Goal: Transaction & Acquisition: Download file/media

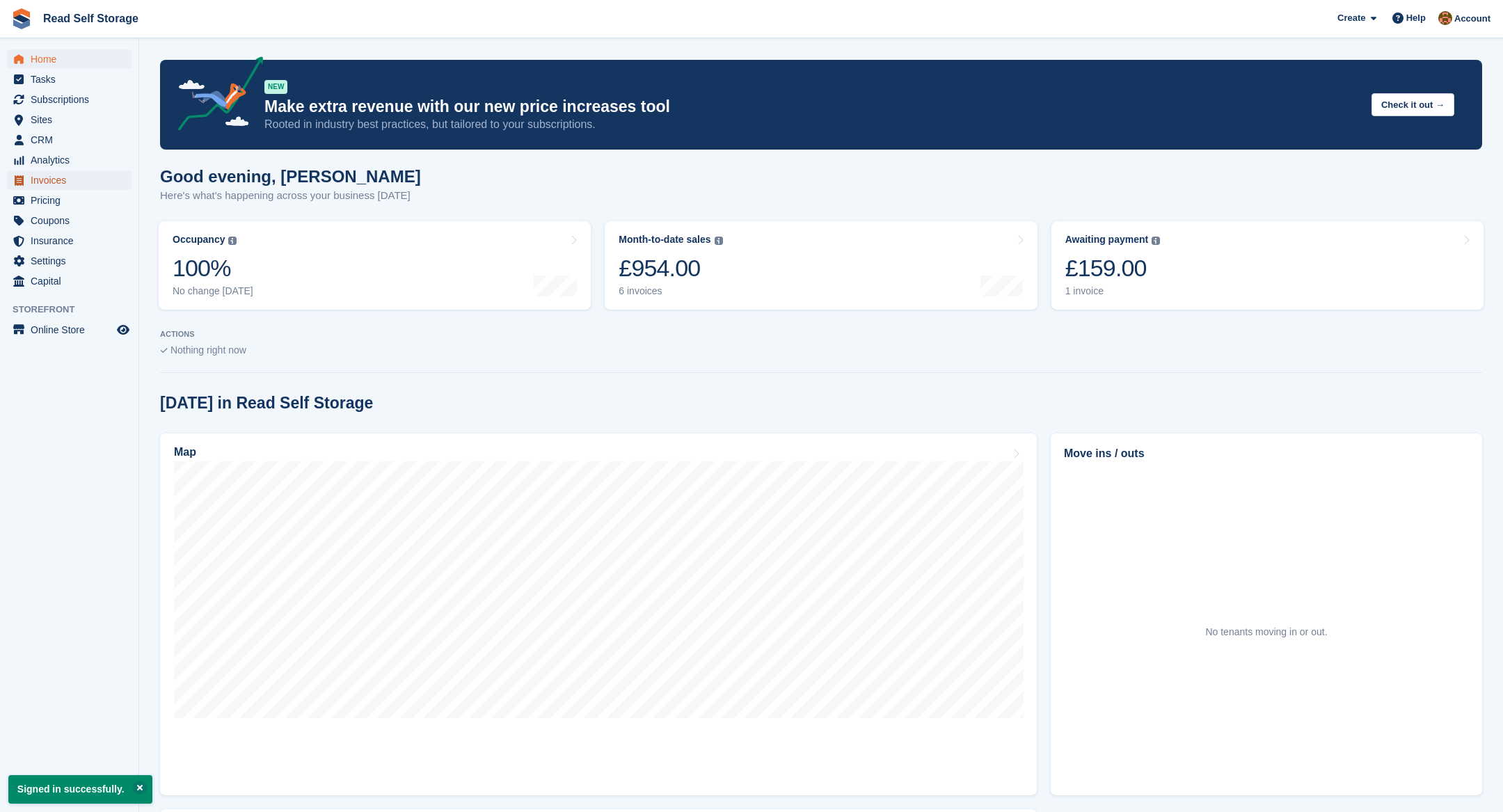
click at [49, 184] on span "Invoices" at bounding box center [72, 180] width 84 height 19
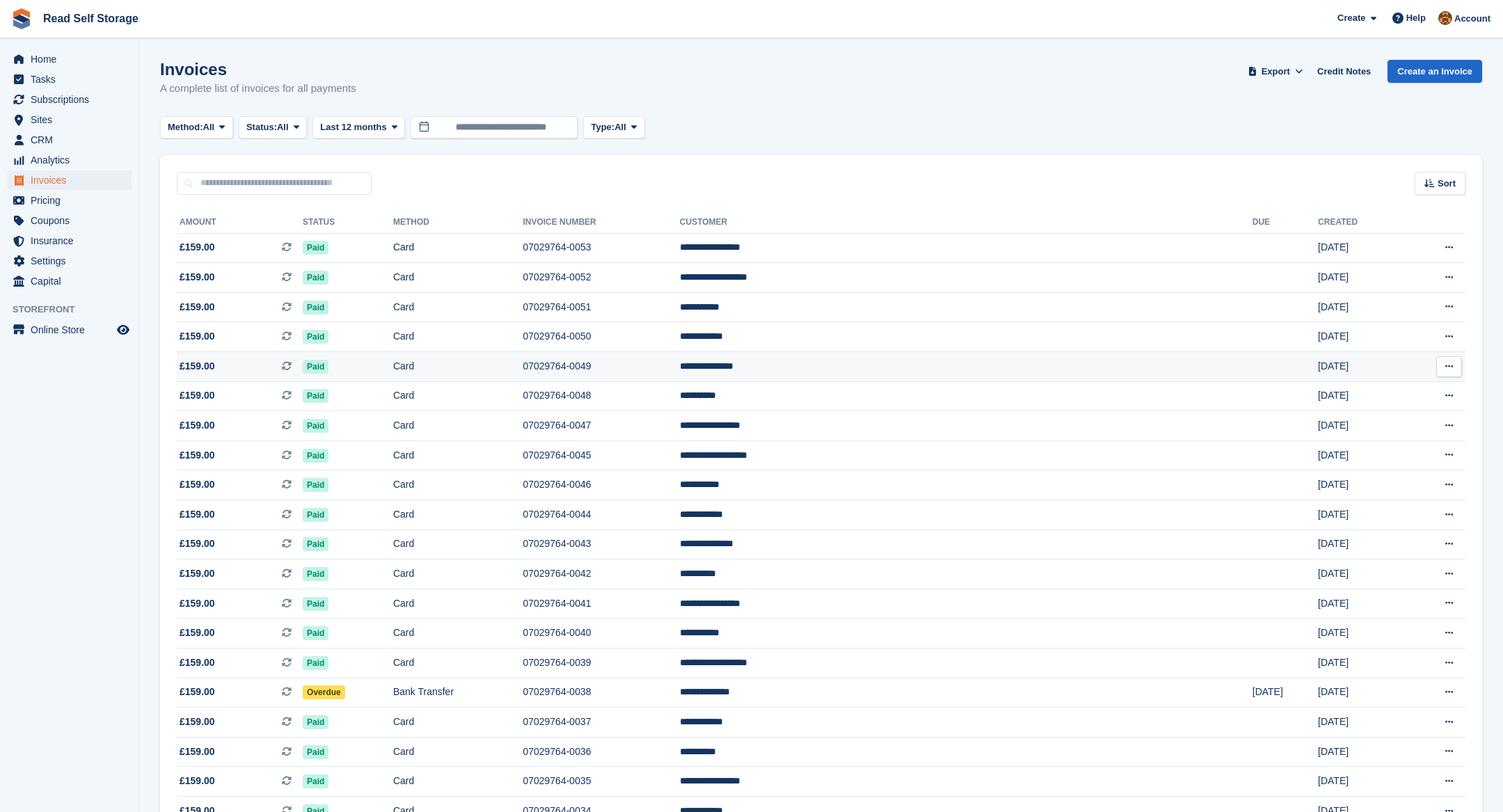
click at [679, 374] on td "07029764-0049" at bounding box center [600, 367] width 156 height 30
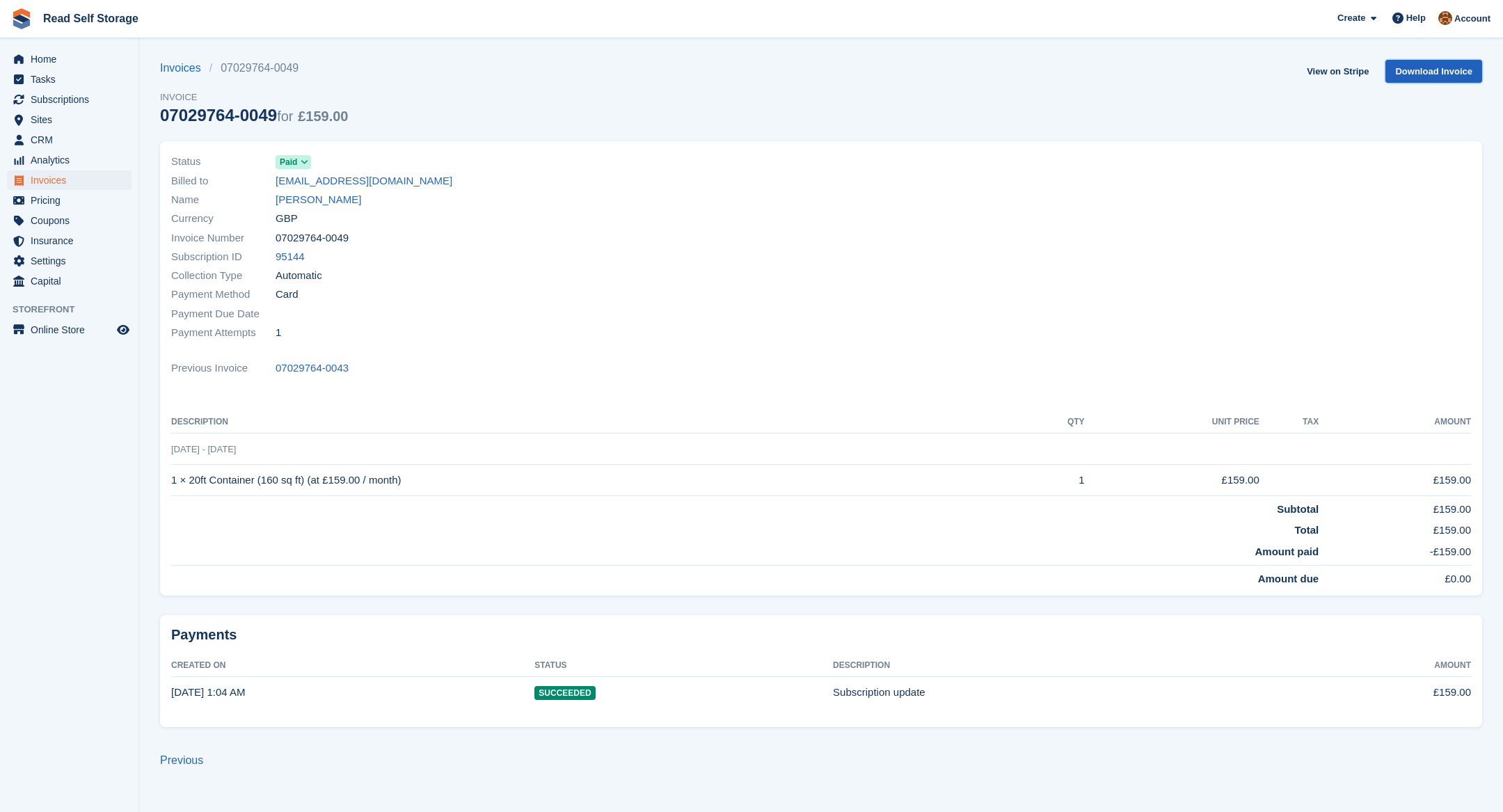
click at [1467, 63] on link "Download Invoice" at bounding box center [1434, 71] width 97 height 23
click at [57, 323] on span "Online Store" at bounding box center [72, 330] width 84 height 19
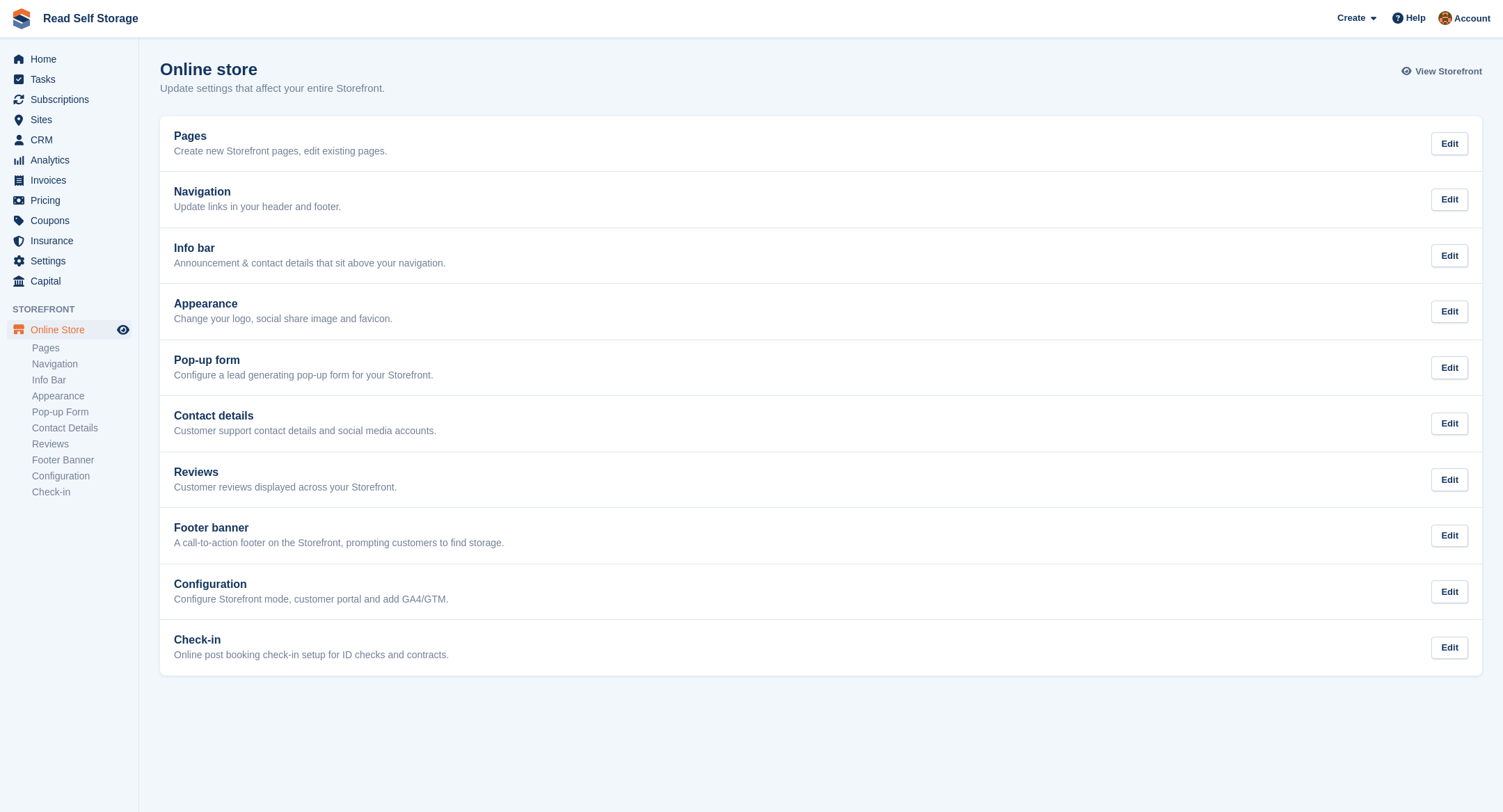
click at [1447, 77] on link "View Storefront" at bounding box center [1443, 71] width 77 height 23
